Goal: Transaction & Acquisition: Purchase product/service

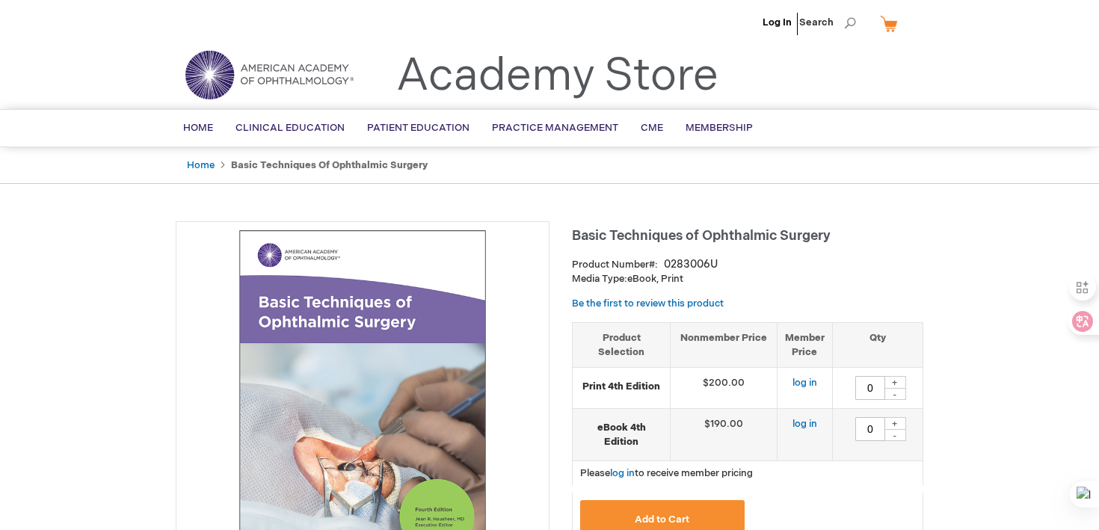
type input "0"
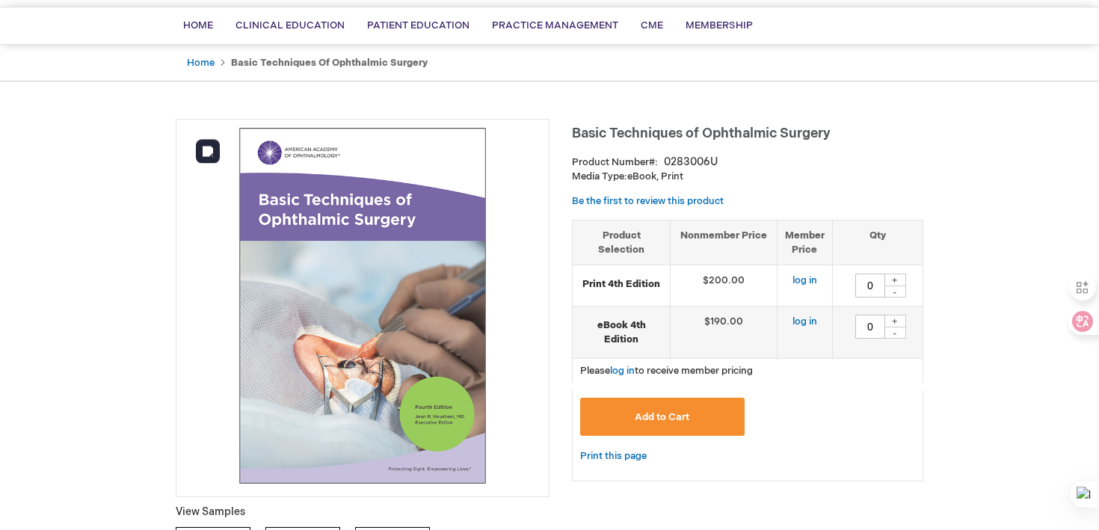
scroll to position [103, 0]
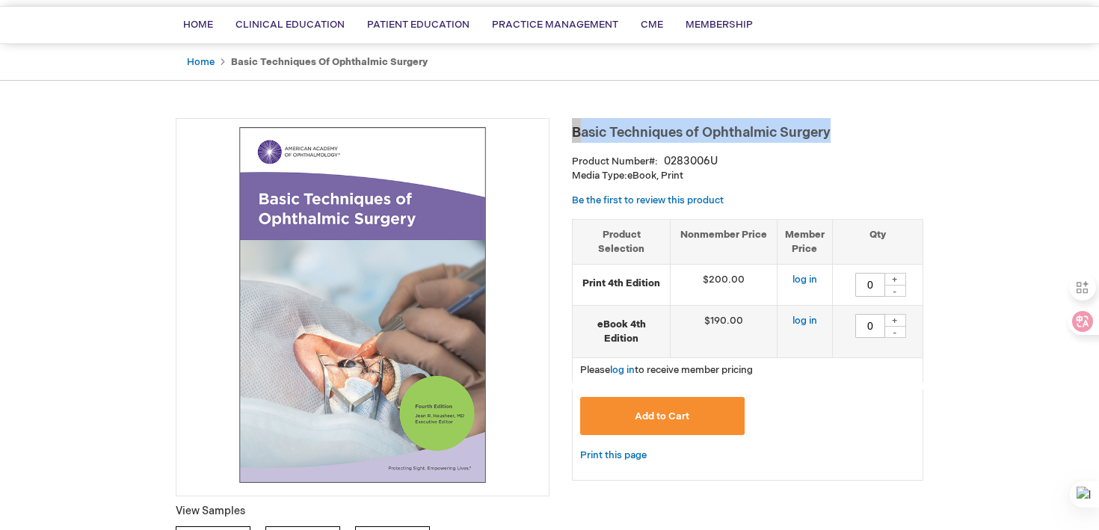
drag, startPoint x: 842, startPoint y: 132, endPoint x: 573, endPoint y: 134, distance: 268.3
click at [573, 134] on h1 "Basic Techniques of Ophthalmic Surgery" at bounding box center [747, 130] width 351 height 25
copy span "Basic Techniques of Ophthalmic Surgery"
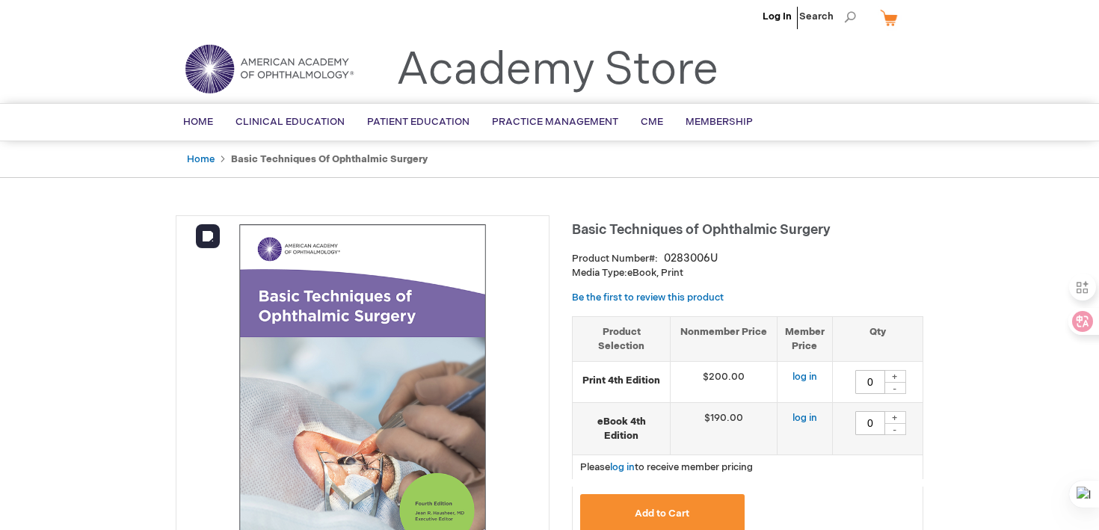
scroll to position [0, 0]
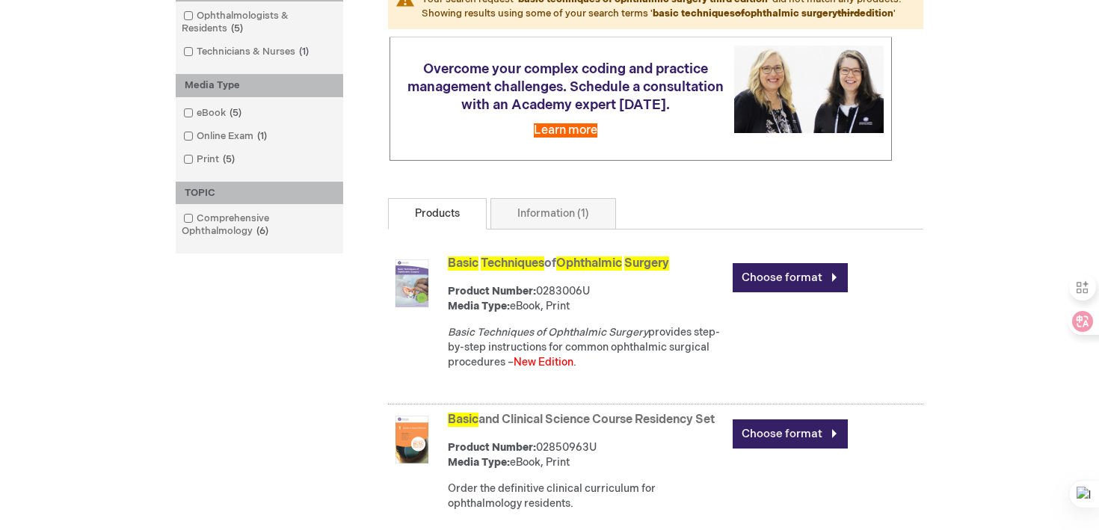
scroll to position [404, 0]
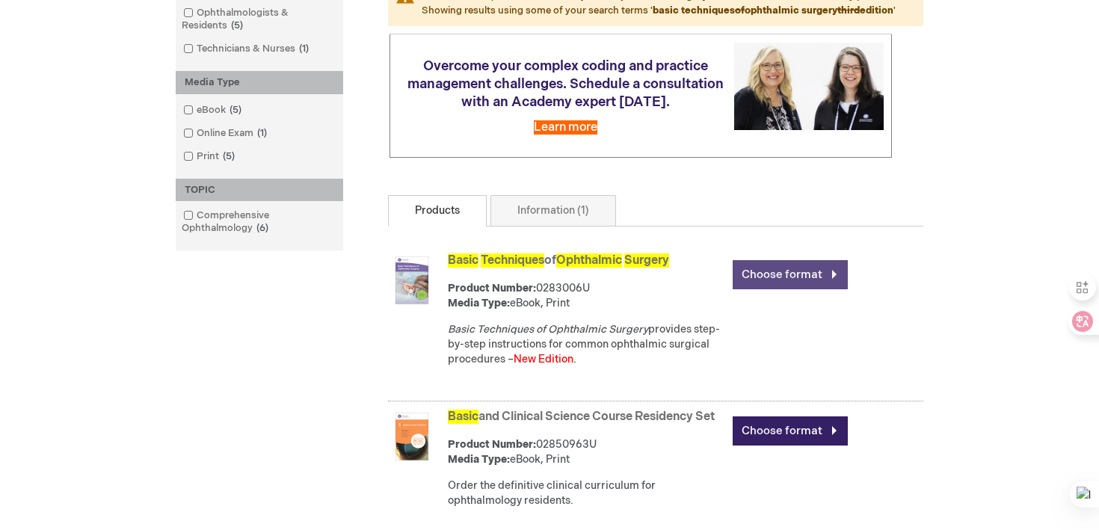
click at [789, 289] on link "Choose format" at bounding box center [790, 274] width 115 height 29
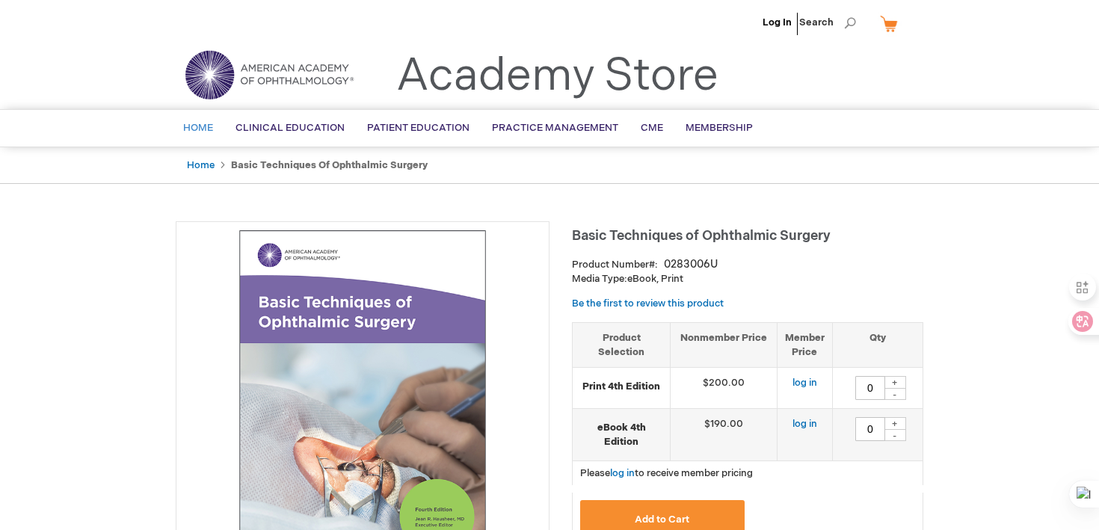
click at [195, 123] on span "Home" at bounding box center [198, 128] width 30 height 12
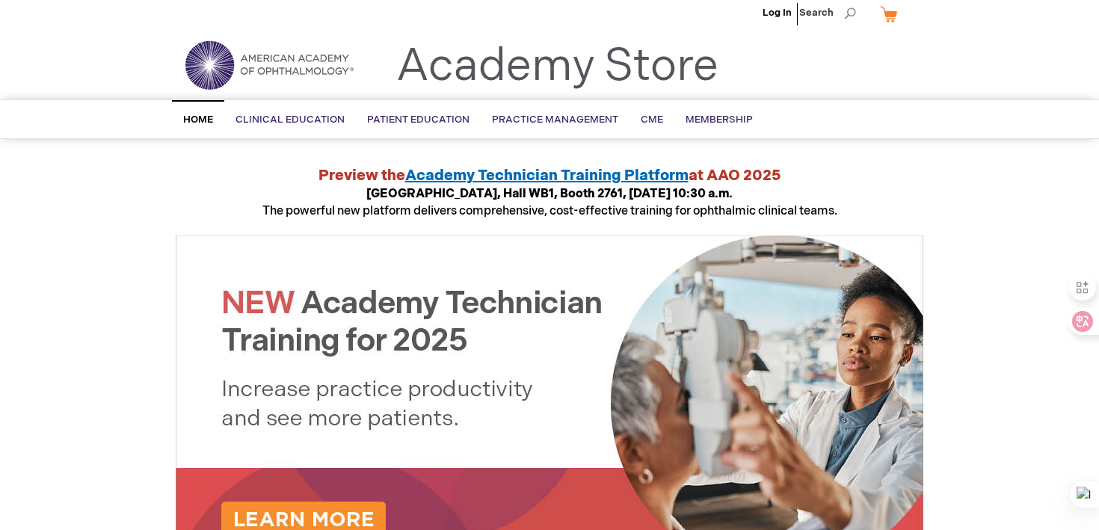
scroll to position [10, 0]
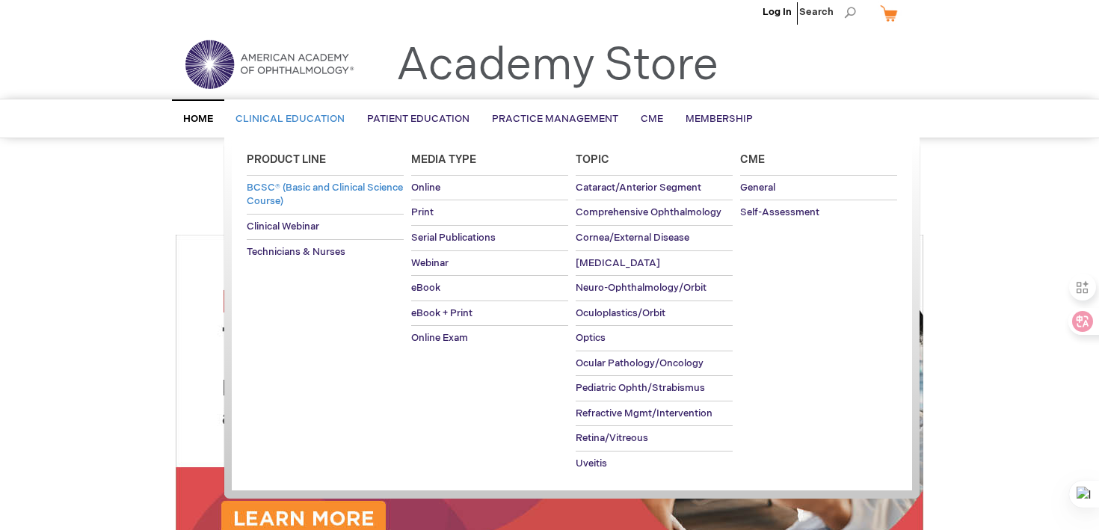
click at [301, 188] on span "BCSC® (Basic and Clinical Science Course)" at bounding box center [325, 195] width 156 height 26
